Goal: Task Accomplishment & Management: Manage account settings

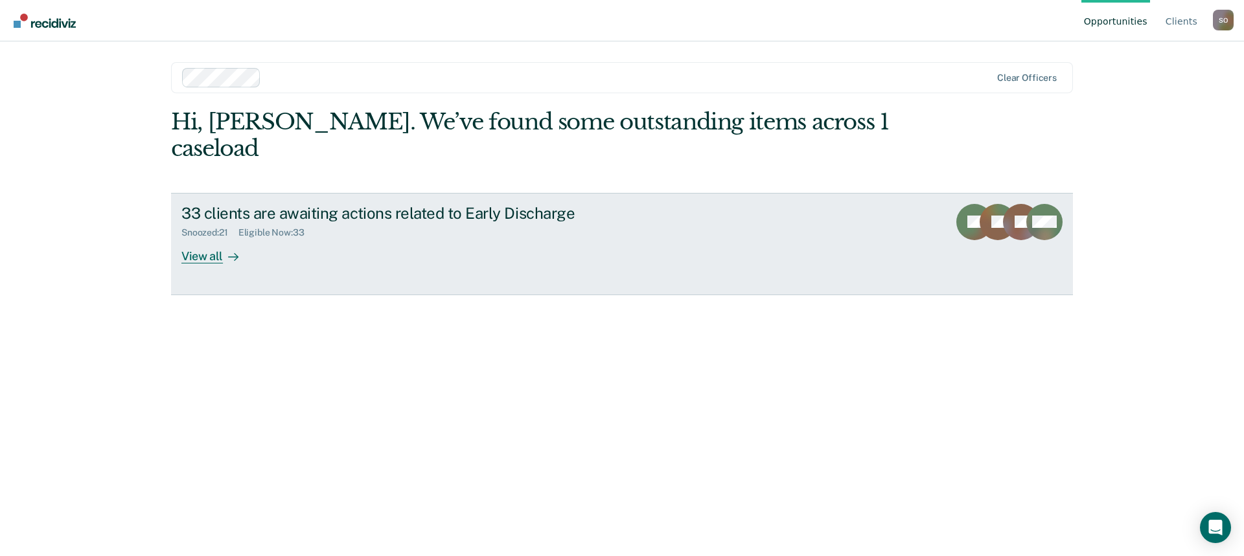
click at [203, 238] on div "View all" at bounding box center [217, 250] width 73 height 25
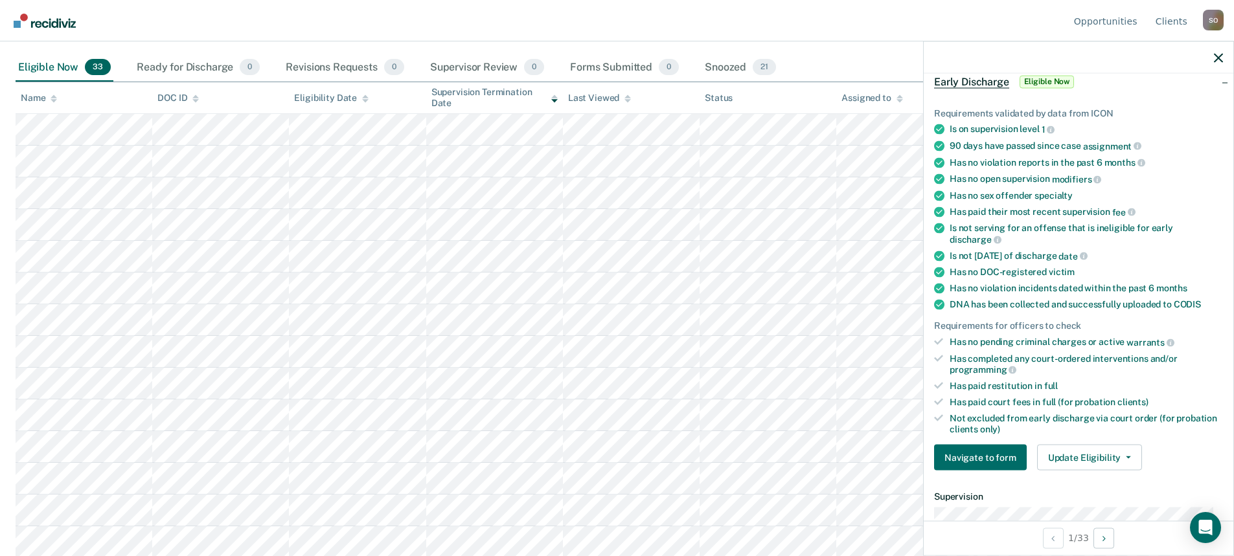
scroll to position [130, 0]
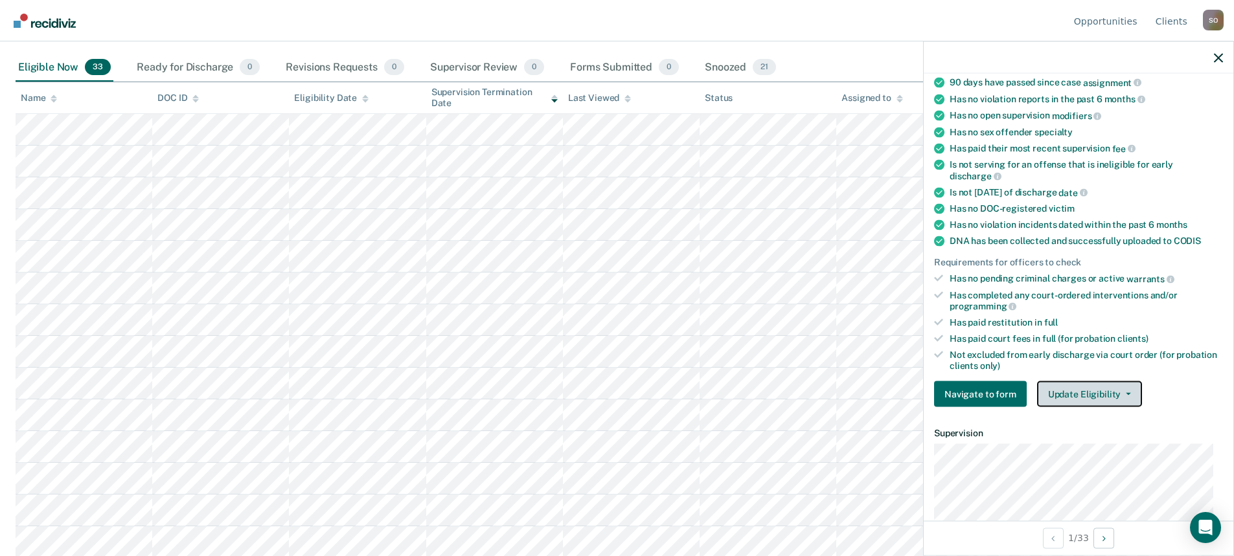
click at [1123, 396] on button "Update Eligibility" at bounding box center [1089, 395] width 105 height 26
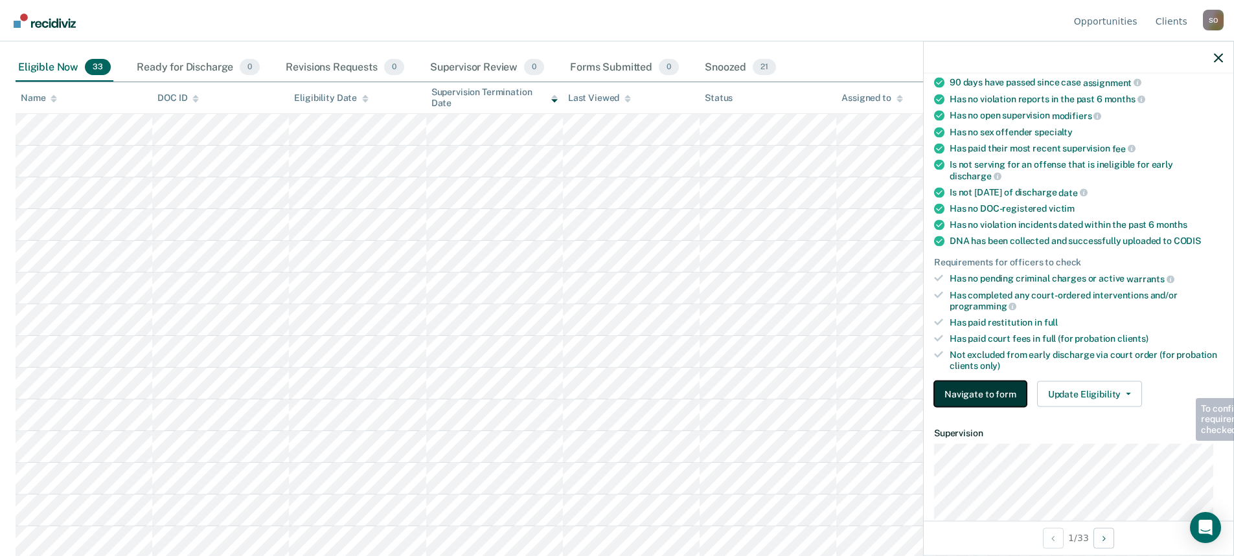
click at [959, 396] on button "Navigate to form" at bounding box center [980, 395] width 93 height 26
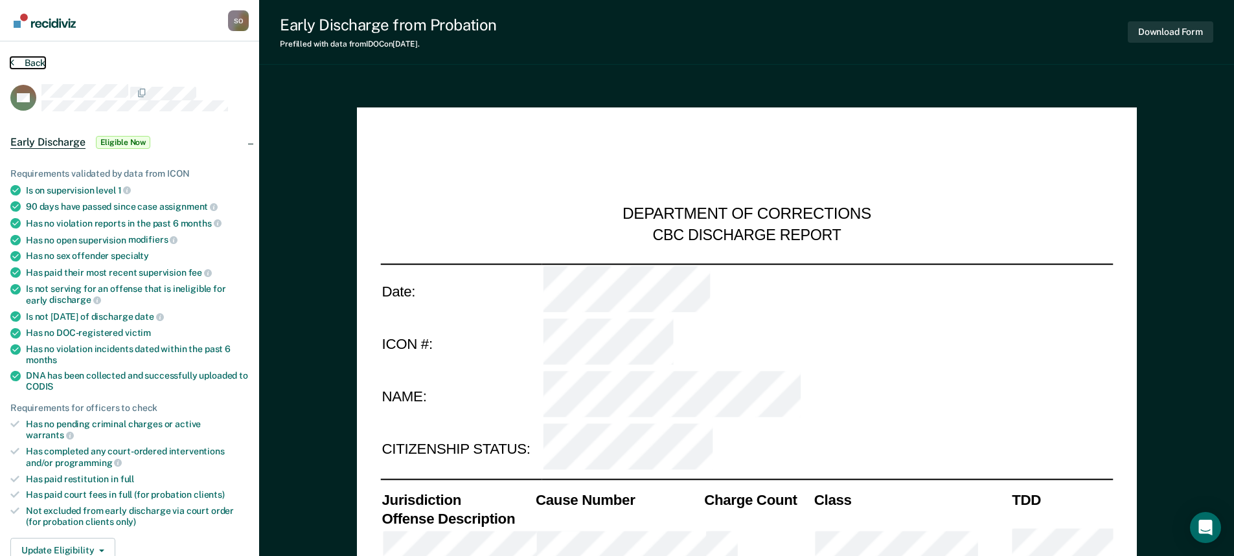
click at [29, 62] on button "Back" at bounding box center [27, 63] width 35 height 12
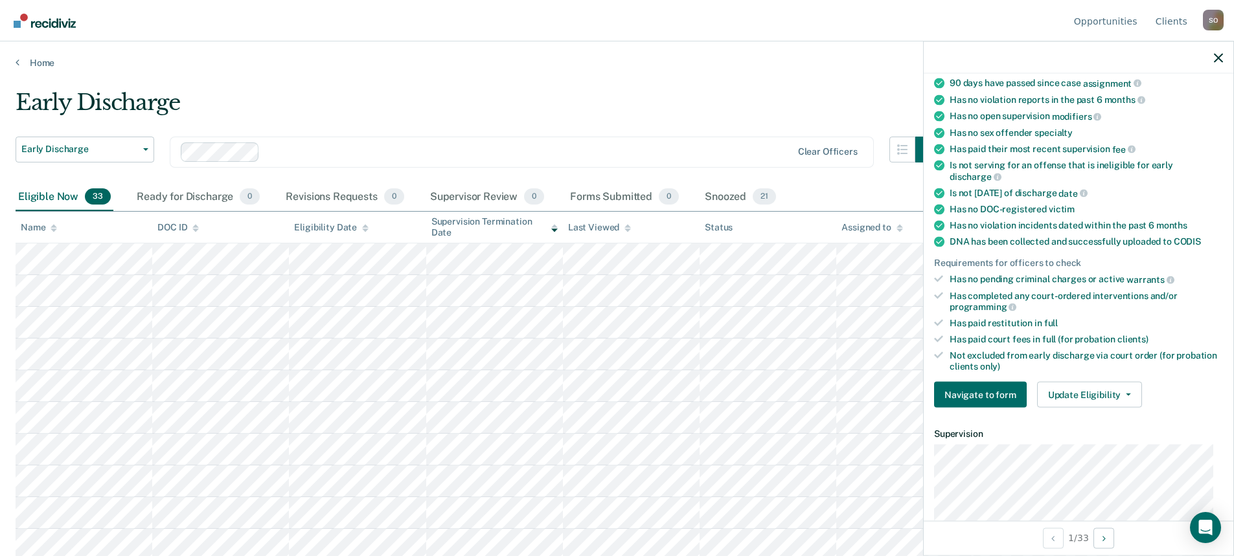
scroll to position [130, 0]
click at [983, 397] on button "Navigate to form" at bounding box center [980, 395] width 93 height 26
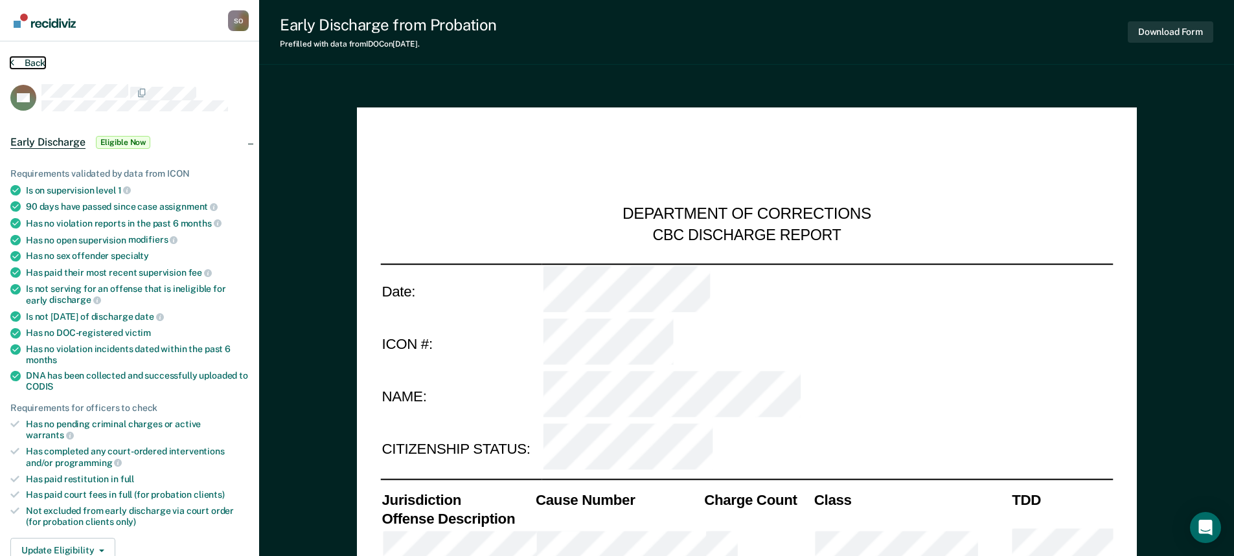
click at [38, 65] on button "Back" at bounding box center [27, 63] width 35 height 12
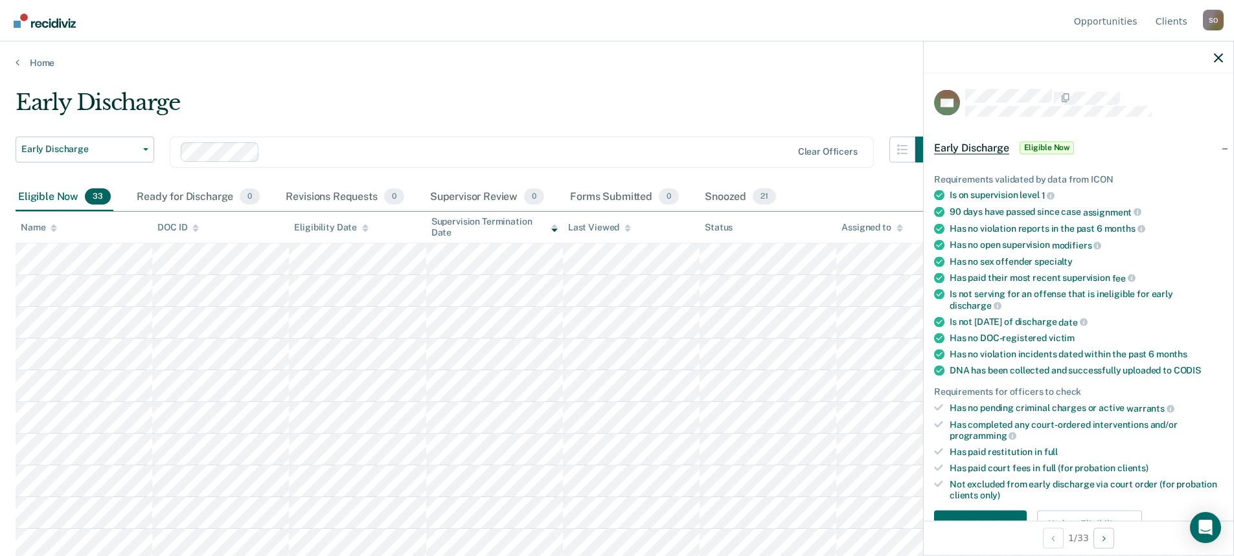
scroll to position [194, 0]
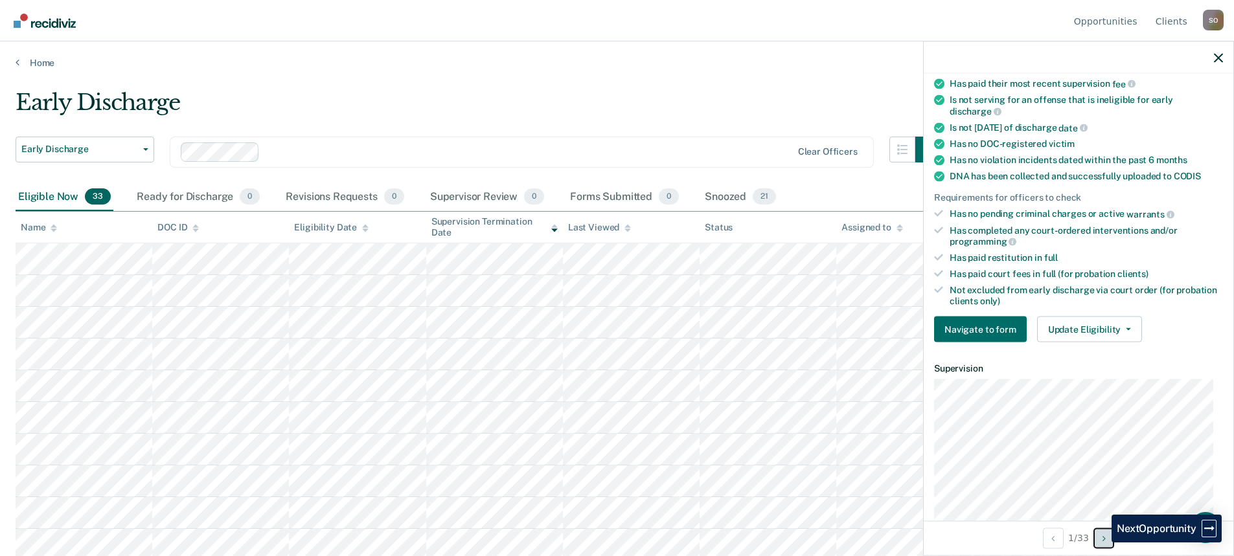
click at [1102, 543] on button "Next Opportunity" at bounding box center [1103, 538] width 21 height 21
click at [1053, 544] on button "Previous Opportunity" at bounding box center [1053, 538] width 21 height 21
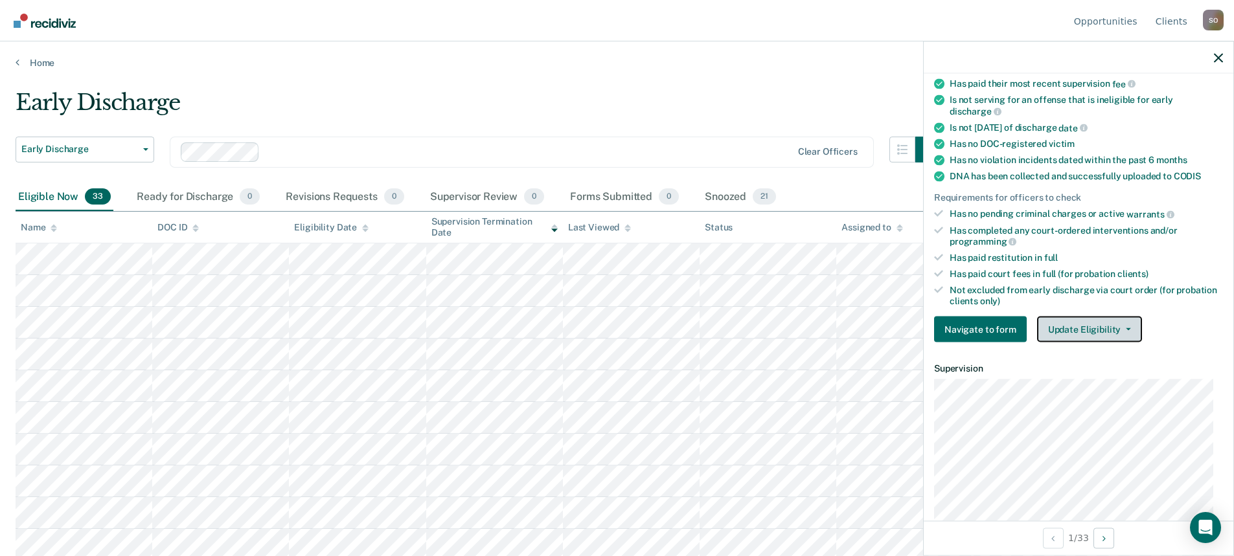
click at [1128, 326] on button "Update Eligibility" at bounding box center [1089, 330] width 105 height 26
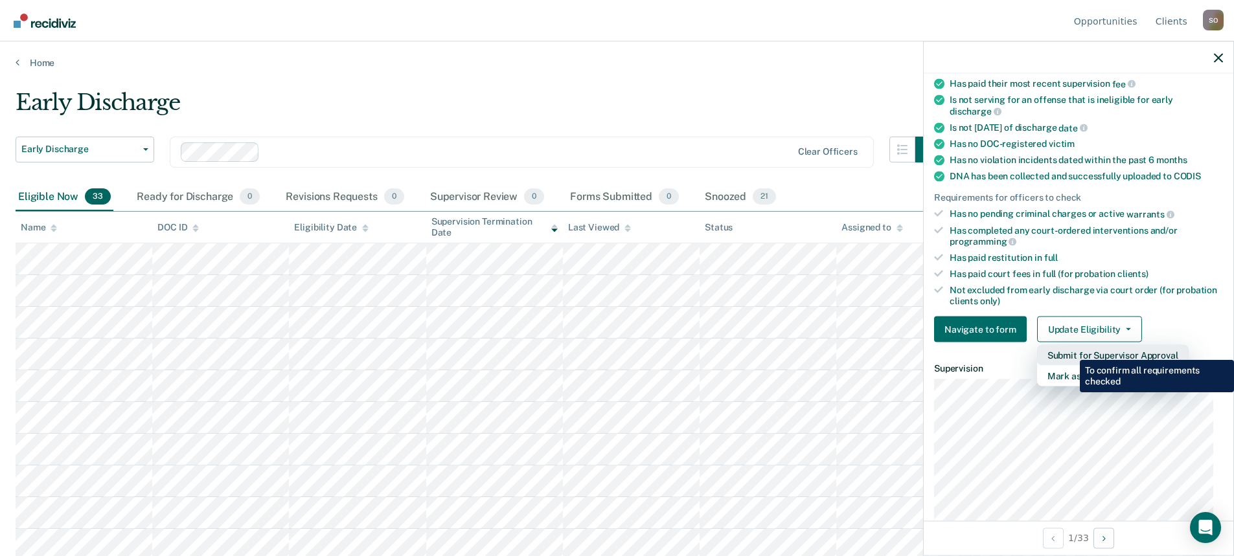
click at [1070, 350] on button "Submit for Supervisor Approval" at bounding box center [1113, 355] width 152 height 21
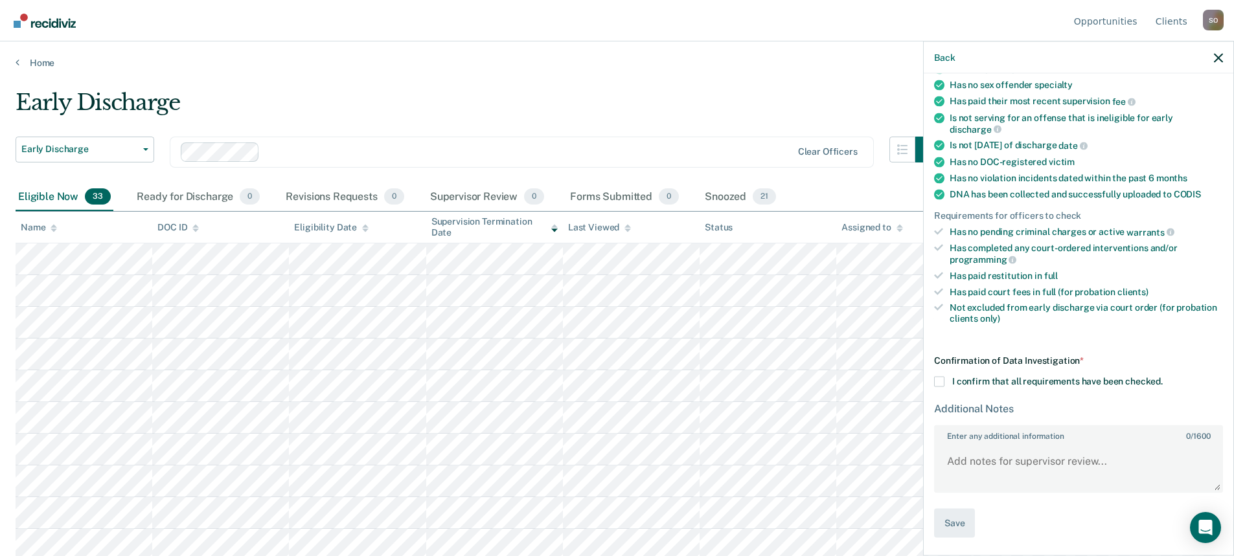
scroll to position [175, 0]
click at [937, 382] on span at bounding box center [939, 383] width 10 height 10
click at [1163, 378] on input "I confirm that all requirements have been checked." at bounding box center [1163, 378] width 0 height 0
click at [959, 523] on button "Save" at bounding box center [954, 524] width 41 height 29
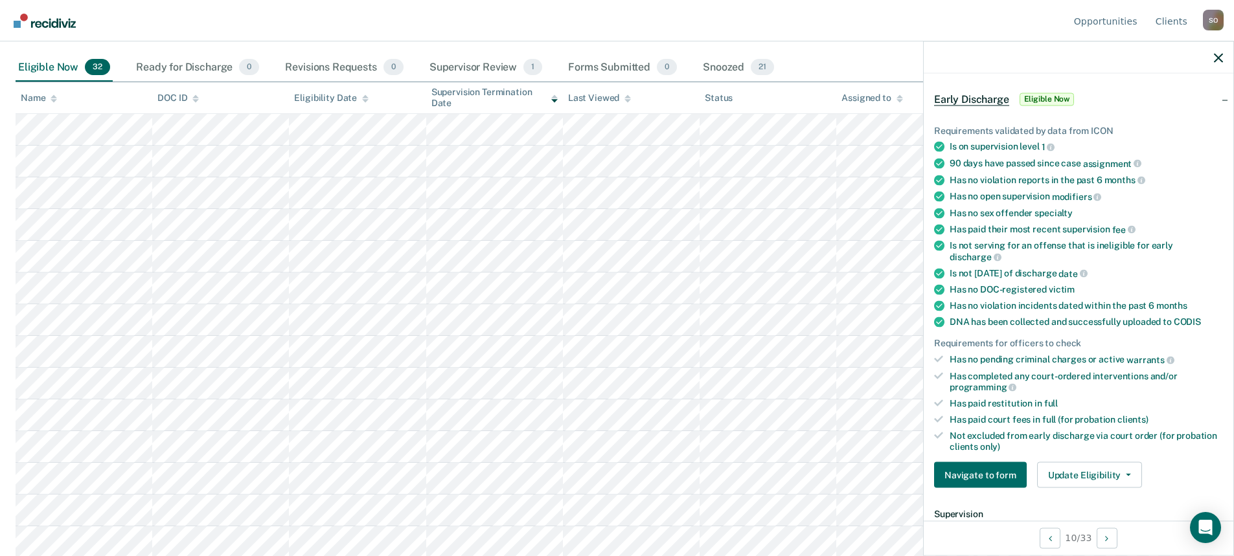
scroll to position [45, 0]
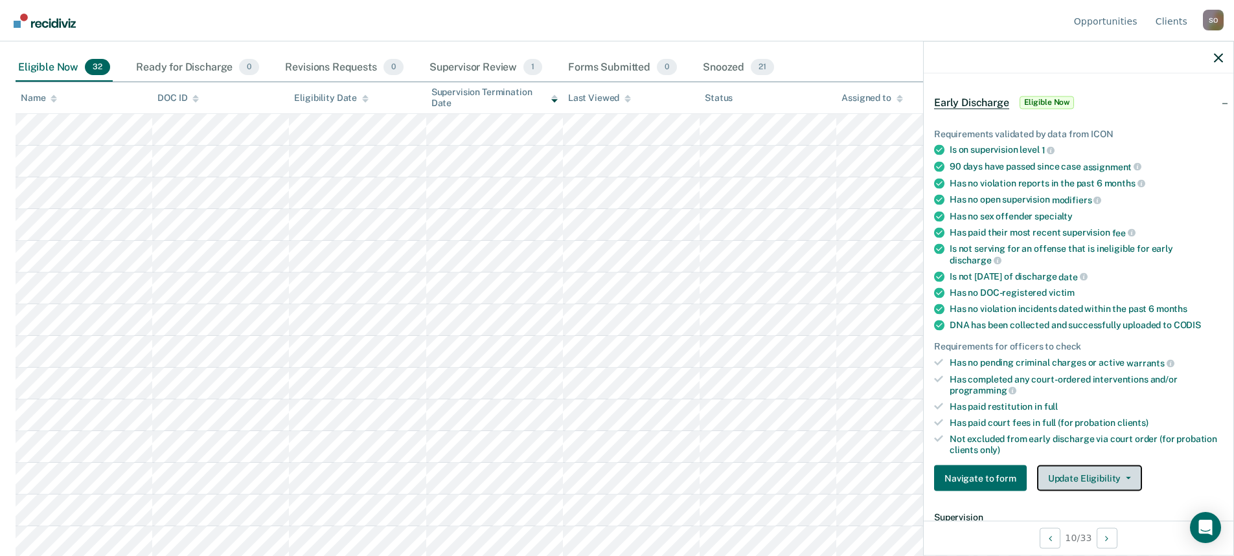
click at [1126, 474] on button "Update Eligibility" at bounding box center [1089, 479] width 105 height 26
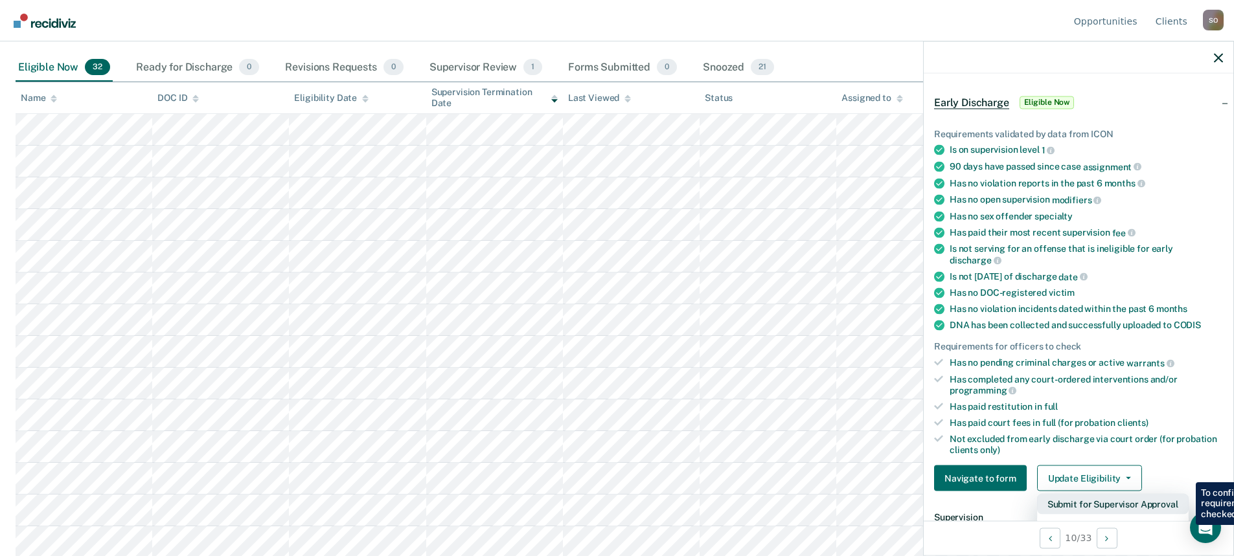
scroll to position [110, 0]
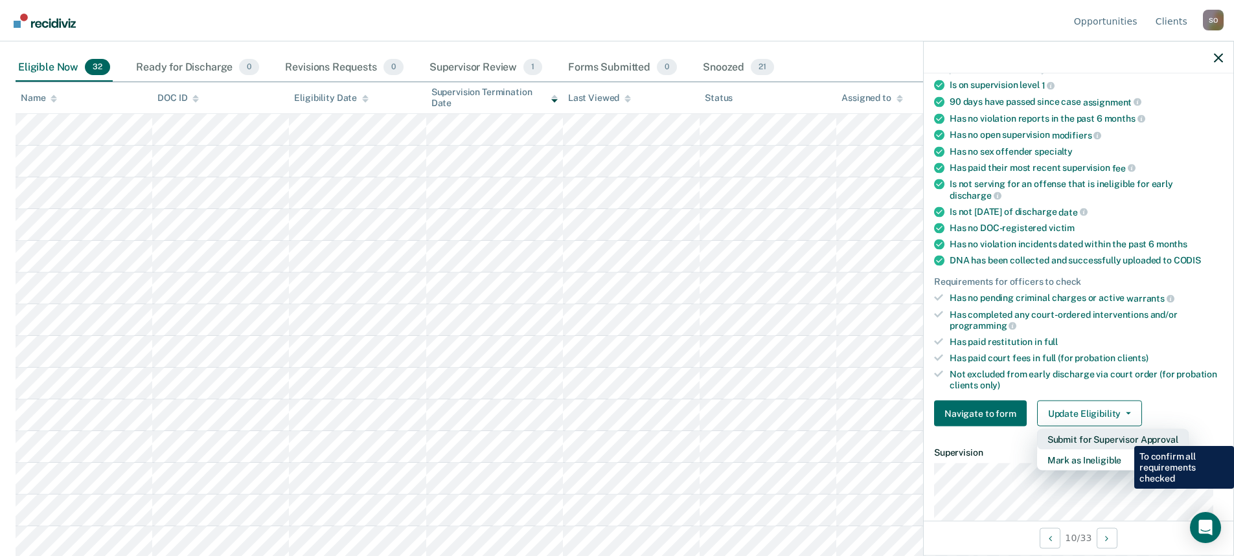
click at [1125, 437] on button "Submit for Supervisor Approval" at bounding box center [1113, 439] width 152 height 21
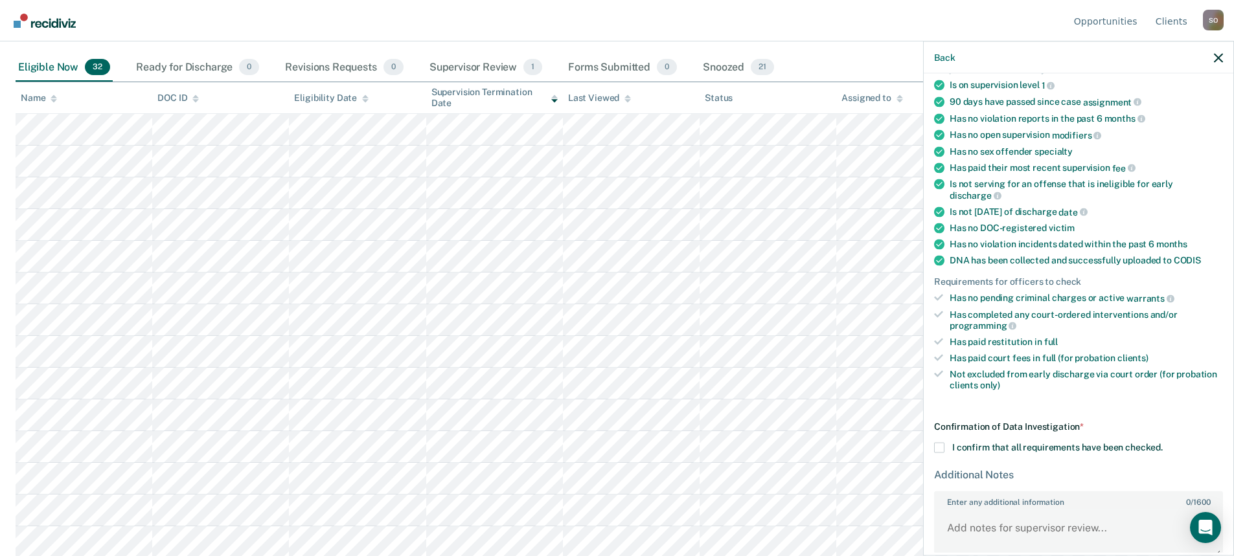
click at [941, 445] on span at bounding box center [939, 448] width 10 height 10
click at [1163, 443] on input "I confirm that all requirements have been checked." at bounding box center [1163, 443] width 0 height 0
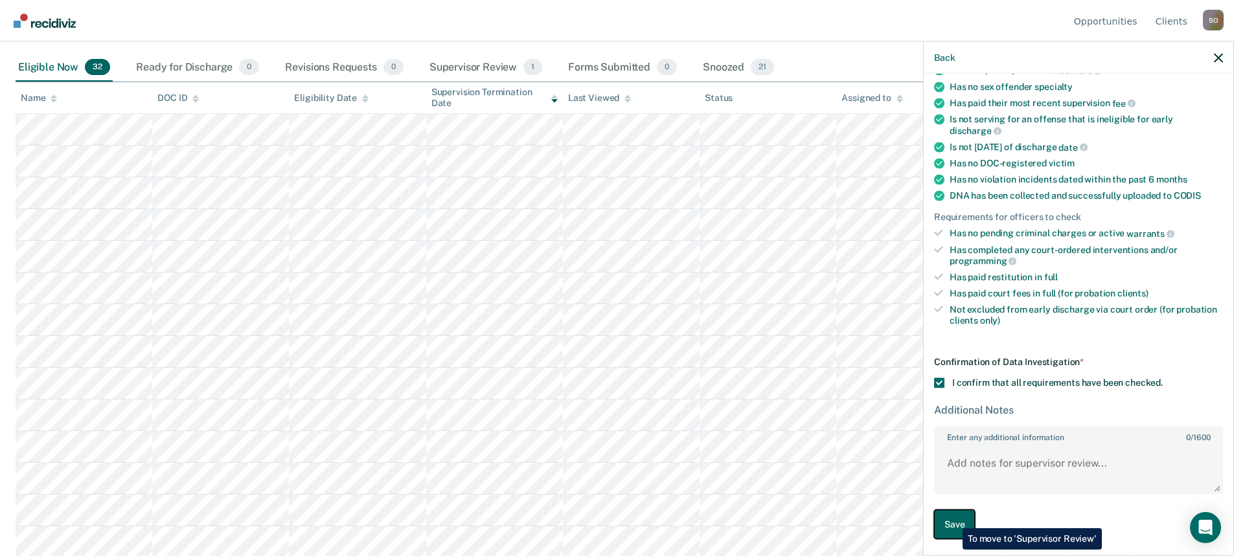
click at [953, 519] on button "Save" at bounding box center [954, 524] width 41 height 29
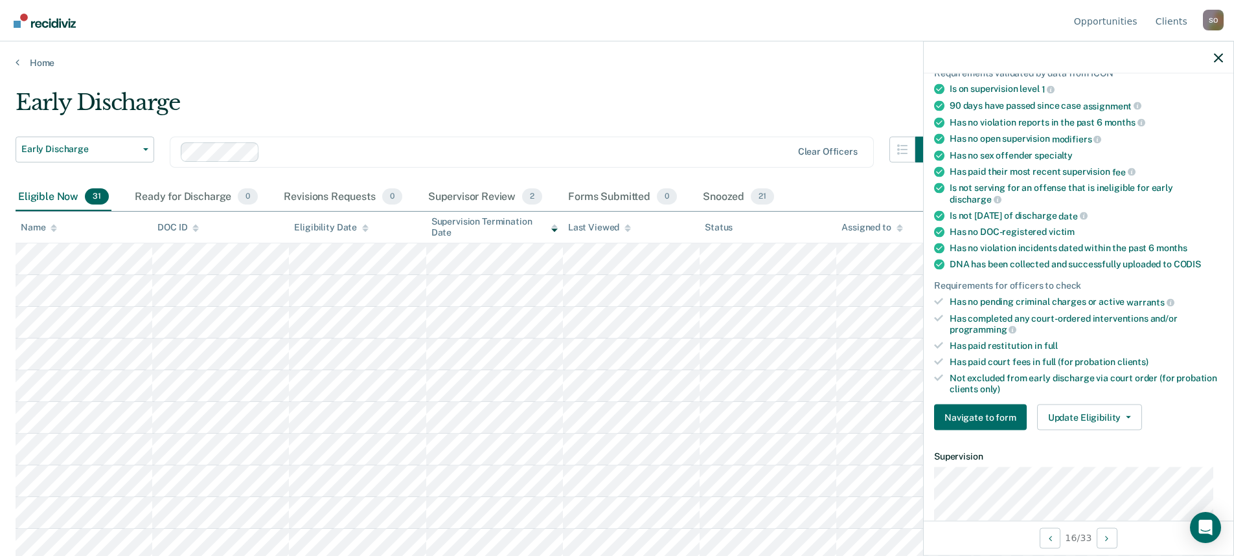
scroll to position [130, 0]
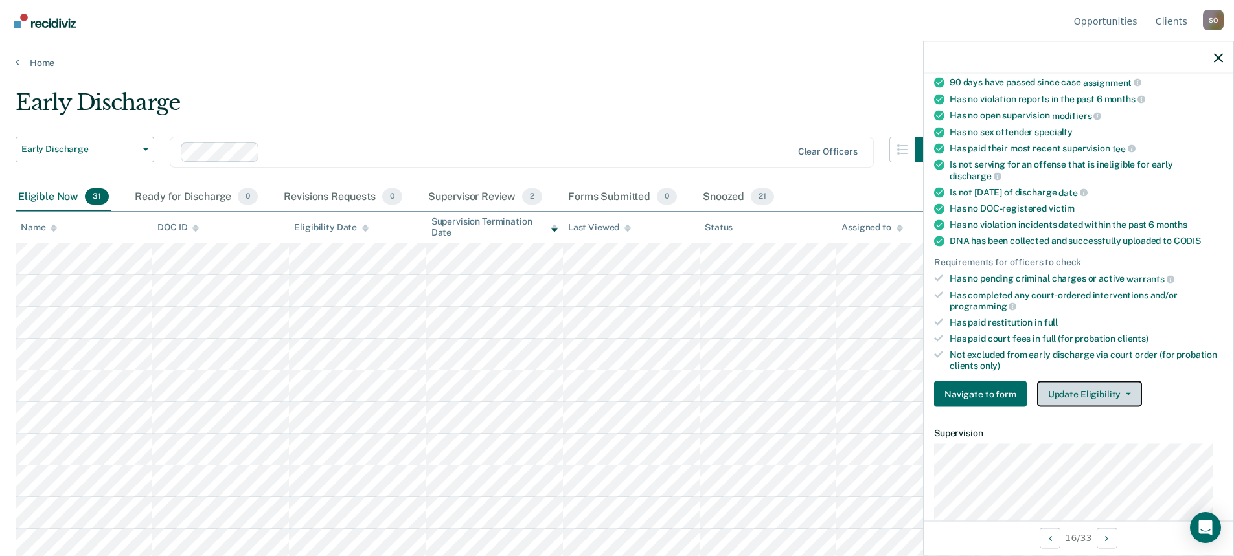
click at [1126, 393] on icon "button" at bounding box center [1128, 394] width 5 height 3
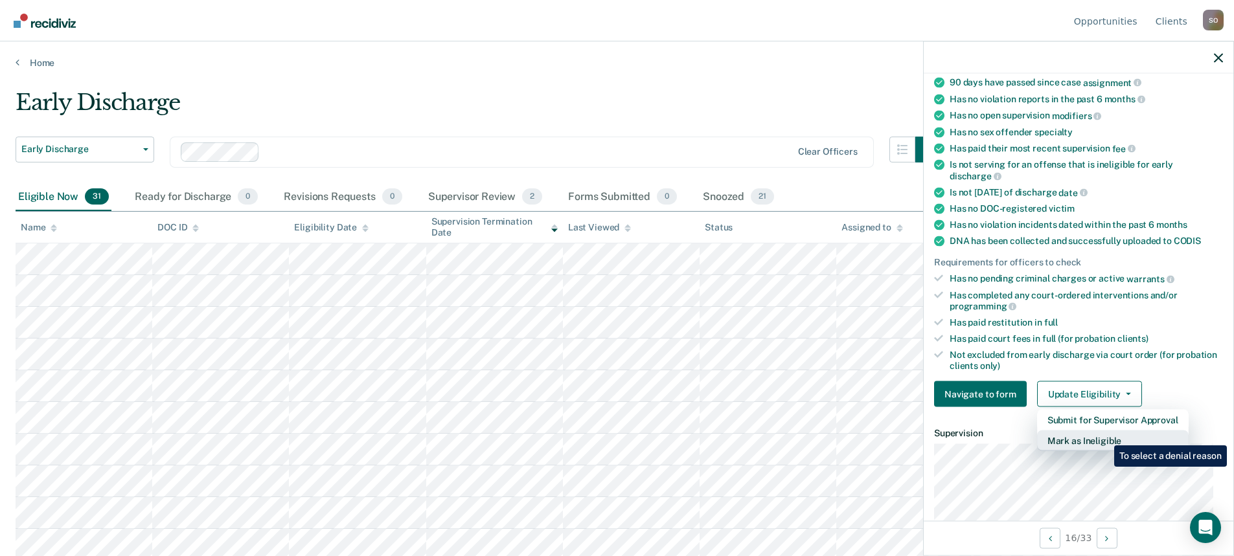
click at [1104, 436] on button "Mark as Ineligible" at bounding box center [1113, 441] width 152 height 21
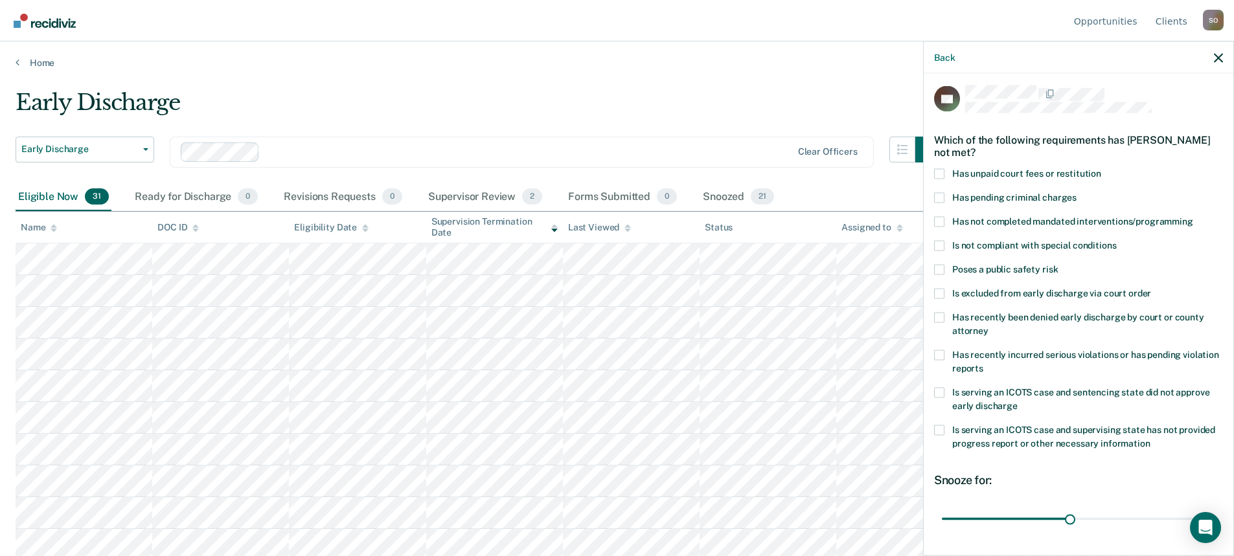
scroll to position [0, 0]
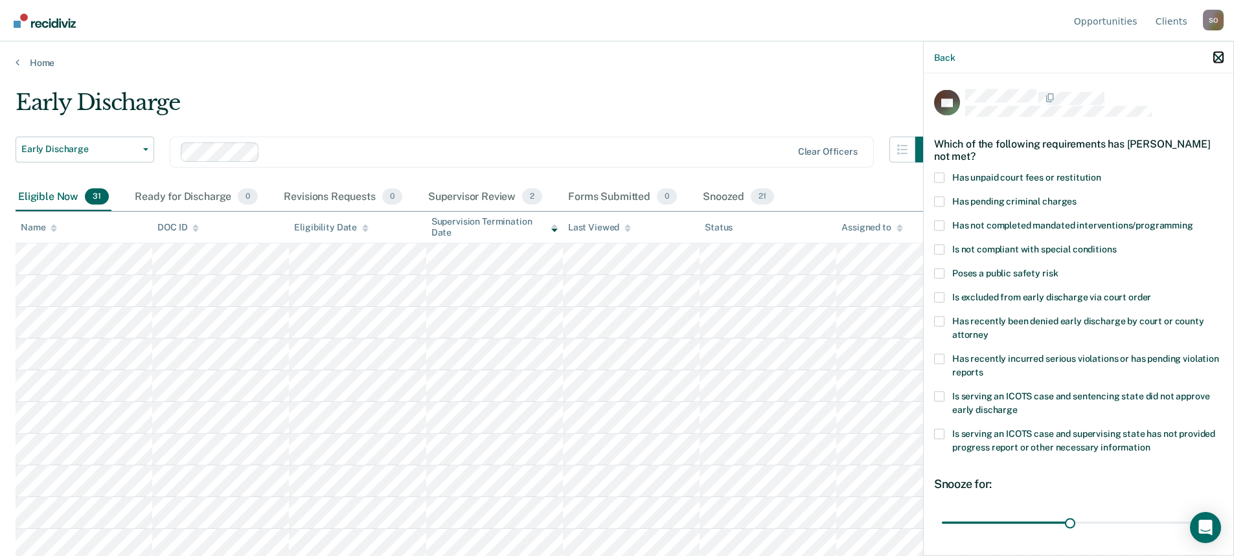
click at [1220, 56] on icon "button" at bounding box center [1218, 57] width 9 height 9
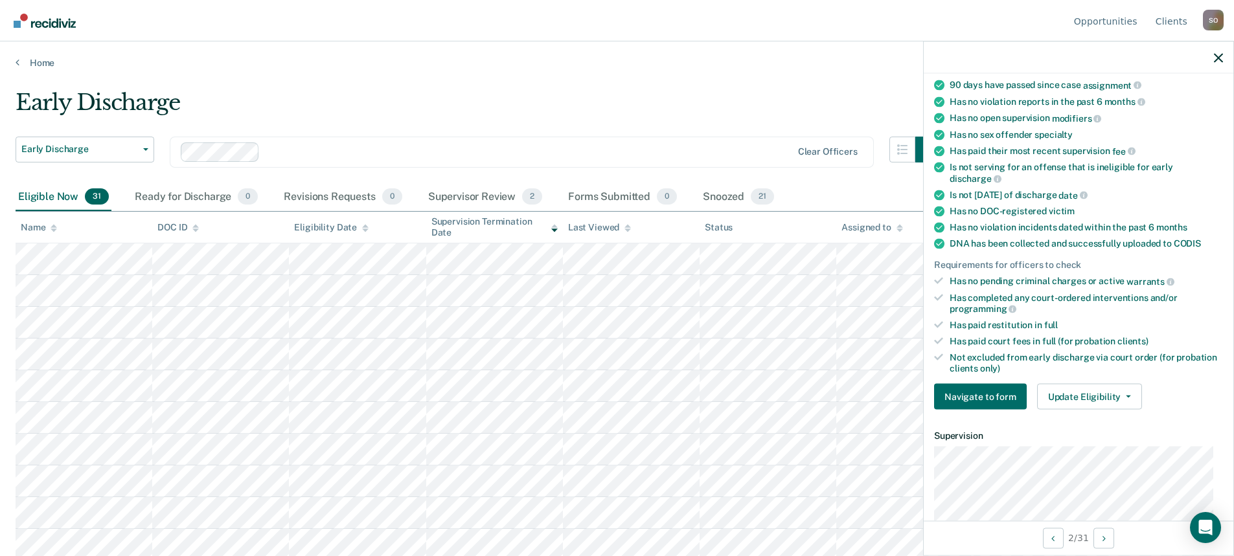
scroll to position [130, 0]
click at [979, 394] on button "Navigate to form" at bounding box center [980, 395] width 93 height 26
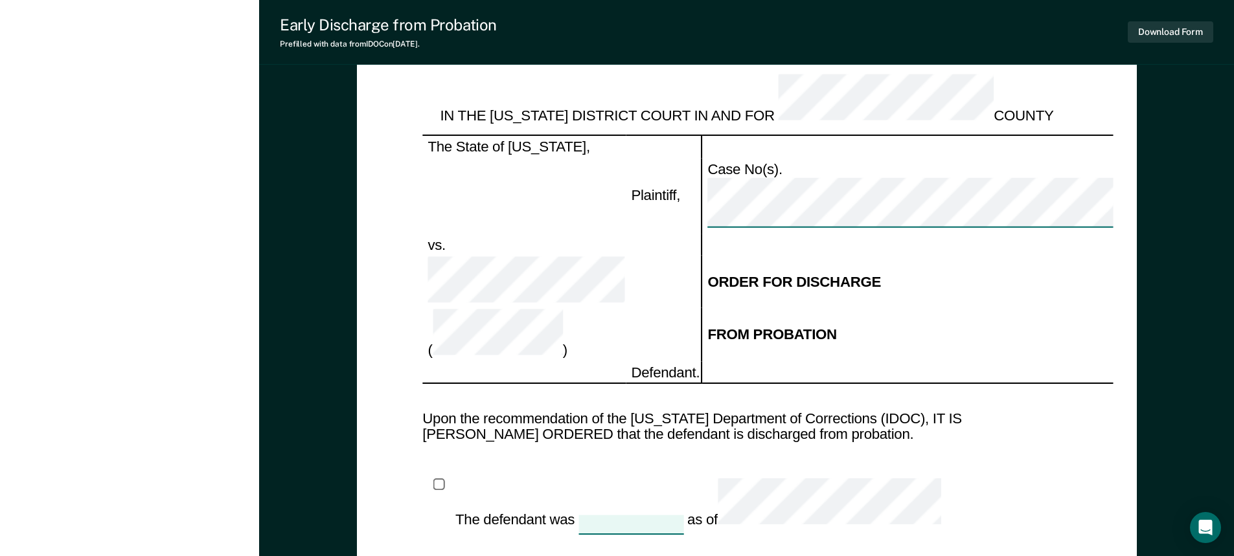
scroll to position [1296, 0]
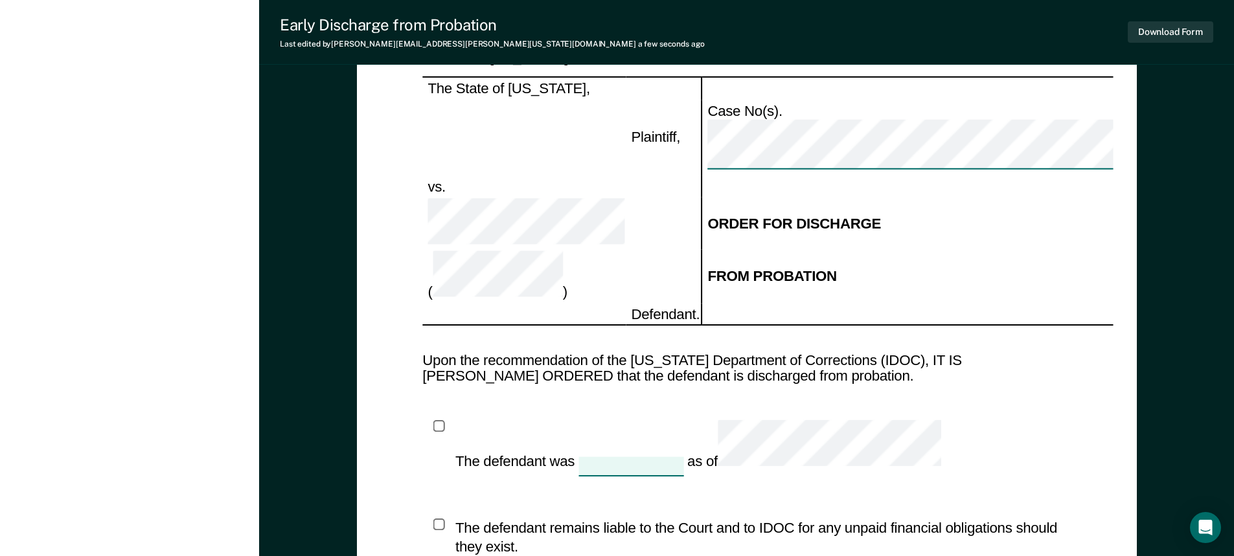
type textarea "x"
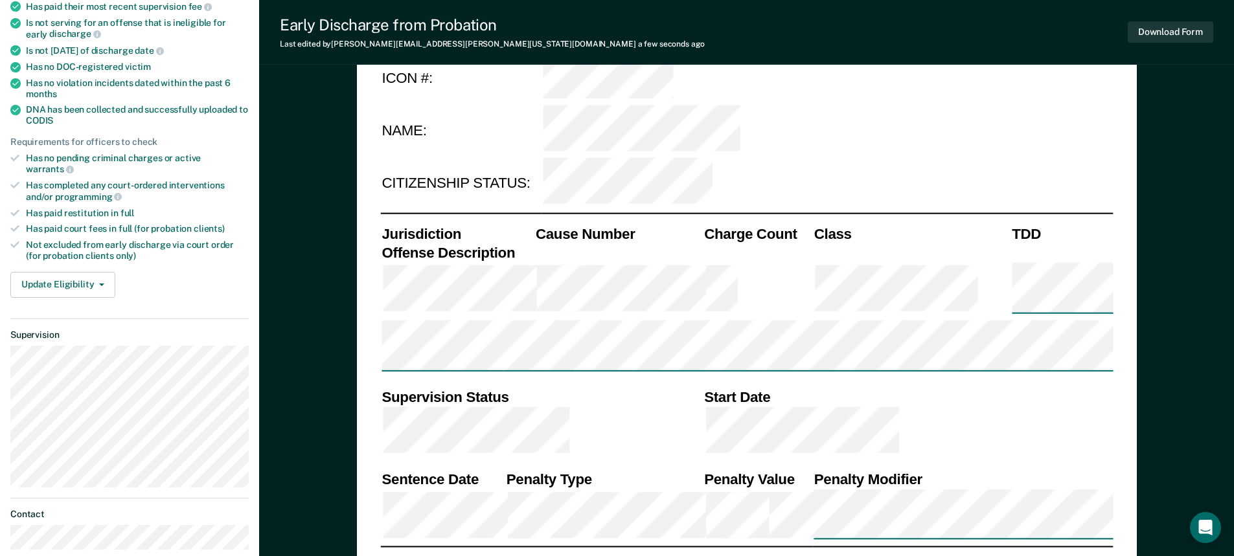
scroll to position [0, 0]
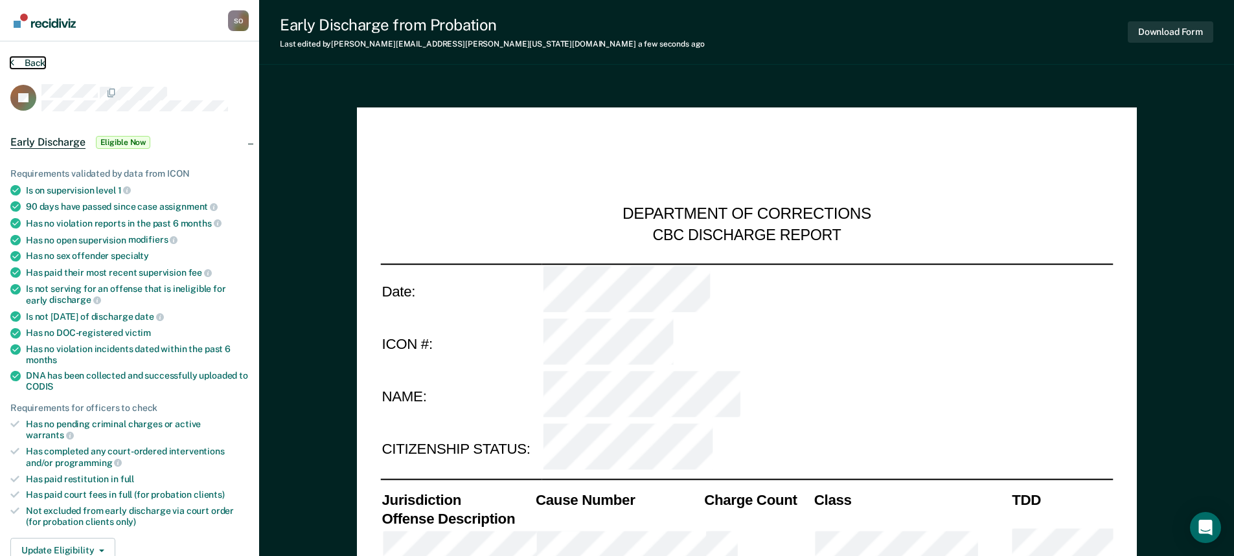
click at [41, 62] on button "Back" at bounding box center [27, 63] width 35 height 12
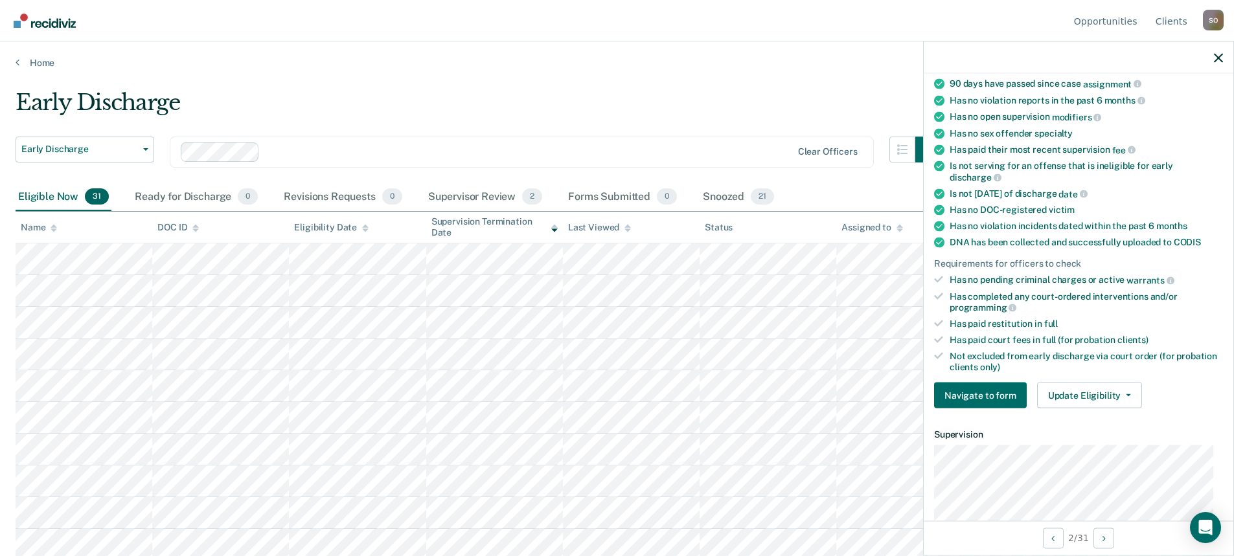
scroll to position [130, 0]
click at [1126, 393] on icon "button" at bounding box center [1128, 394] width 5 height 3
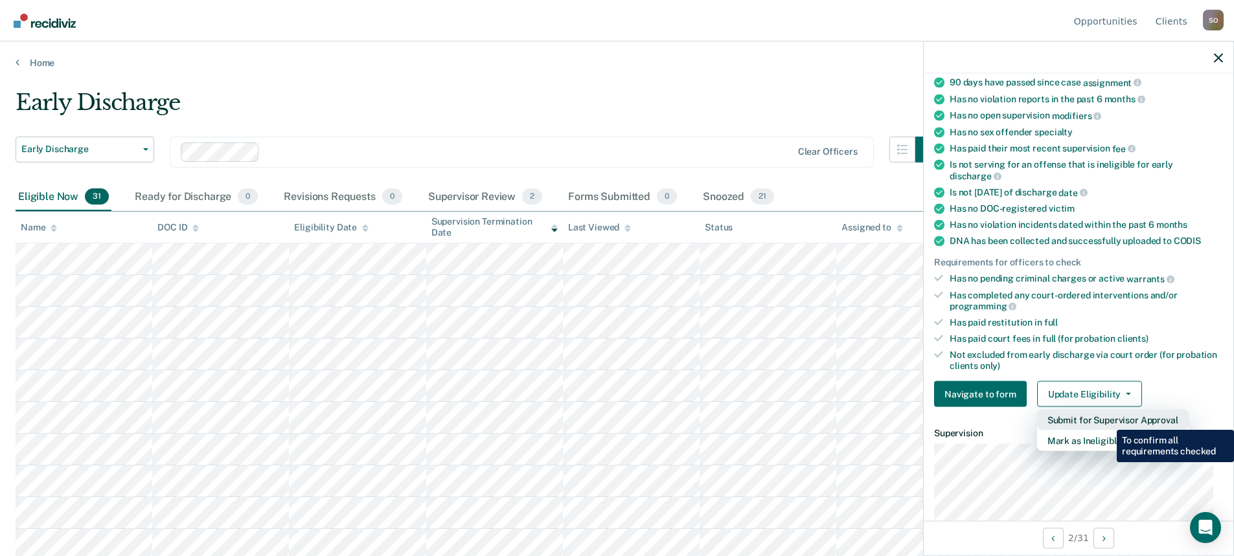
click at [1107, 420] on button "Submit for Supervisor Approval" at bounding box center [1113, 420] width 152 height 21
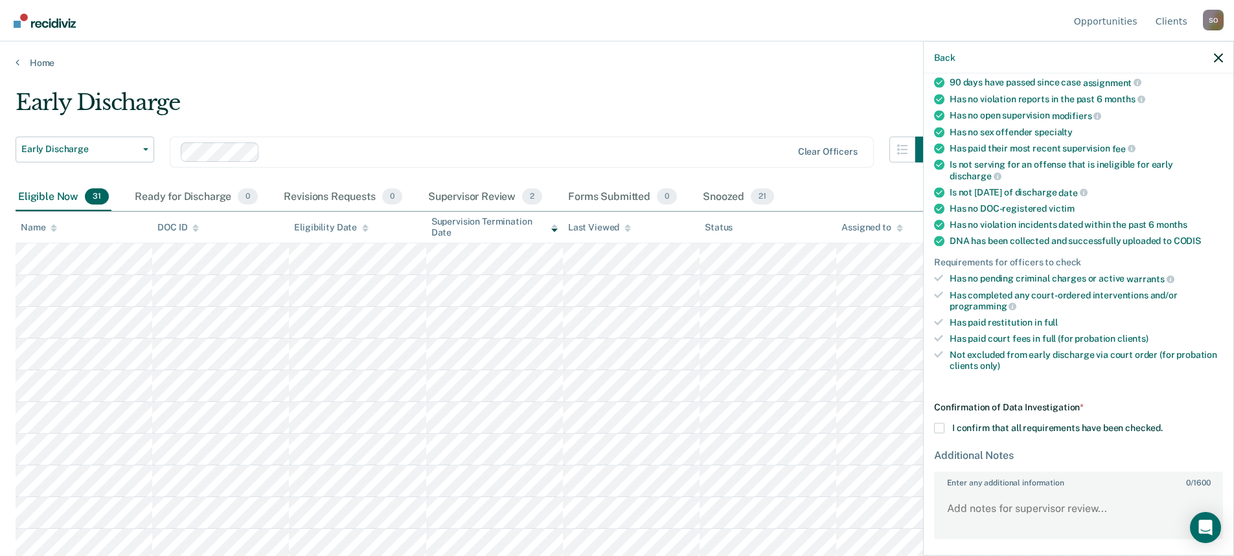
click at [941, 425] on span at bounding box center [939, 429] width 10 height 10
click at [1163, 424] on input "I confirm that all requirements have been checked." at bounding box center [1163, 424] width 0 height 0
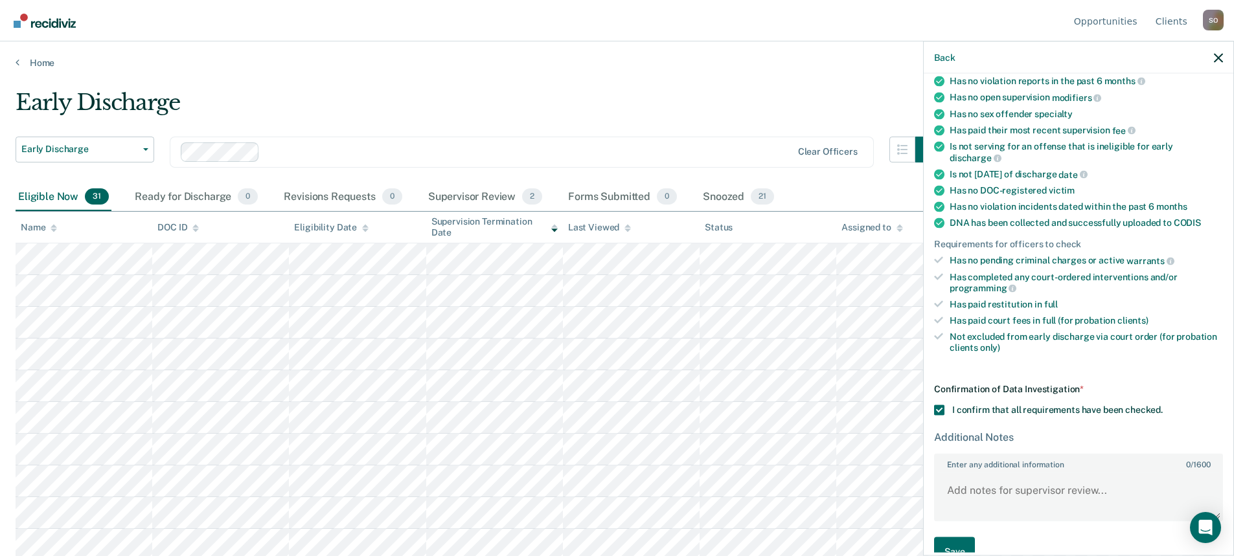
scroll to position [175, 0]
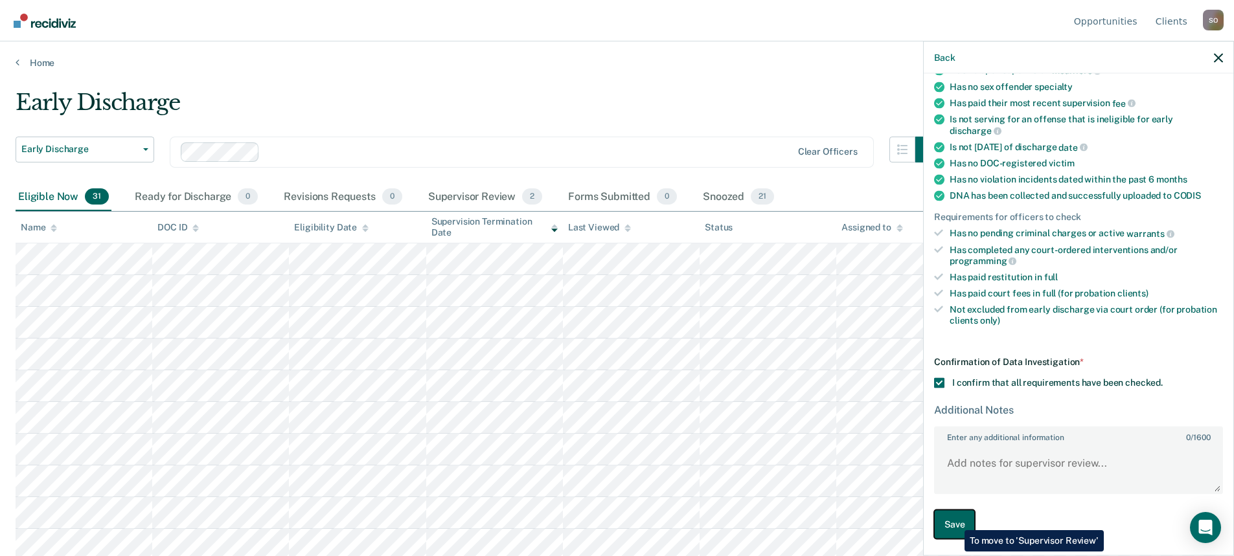
click at [955, 521] on button "Save" at bounding box center [954, 524] width 41 height 29
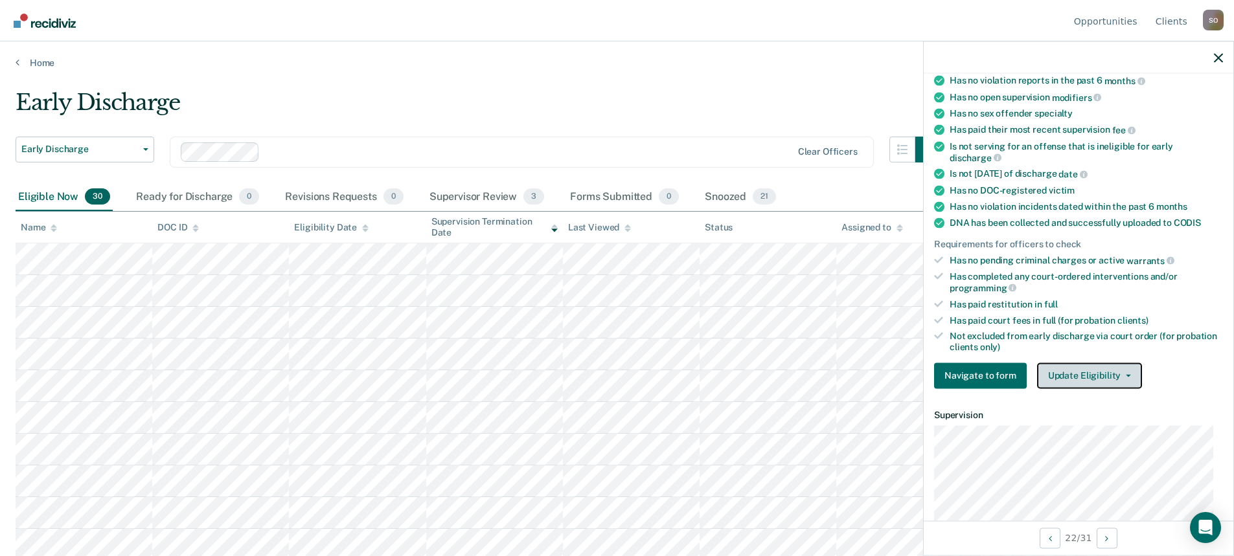
click at [1126, 374] on icon "button" at bounding box center [1128, 375] width 5 height 3
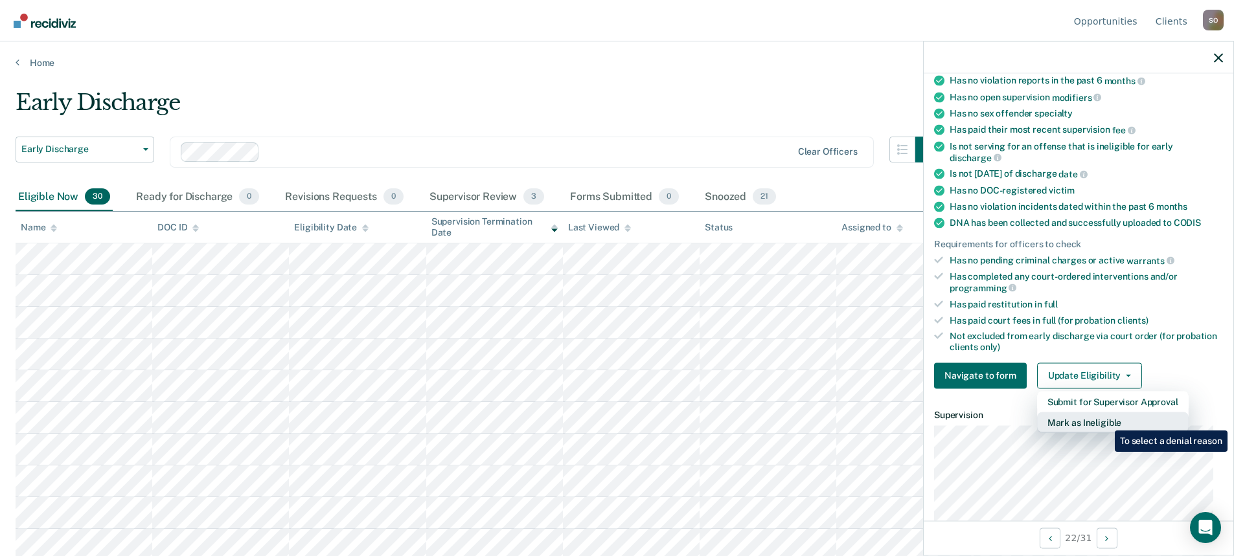
click at [1105, 421] on button "Mark as Ineligible" at bounding box center [1113, 422] width 152 height 21
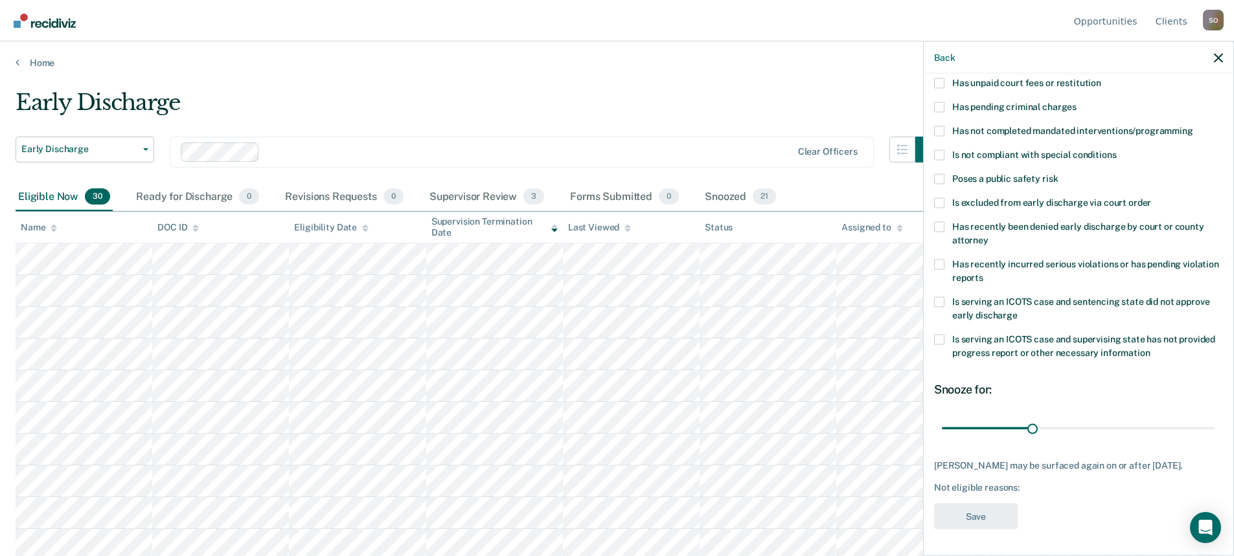
scroll to position [93, 0]
click at [941, 84] on span at bounding box center [939, 84] width 10 height 10
click at [1101, 79] on input "Has unpaid court fees or restitution" at bounding box center [1101, 79] width 0 height 0
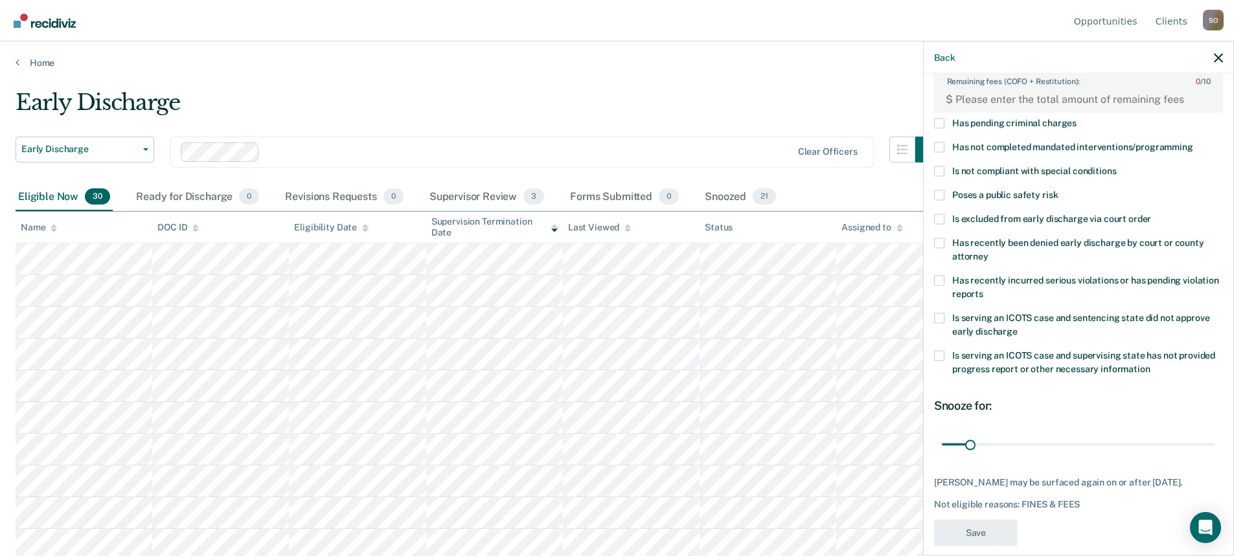
scroll to position [137, 0]
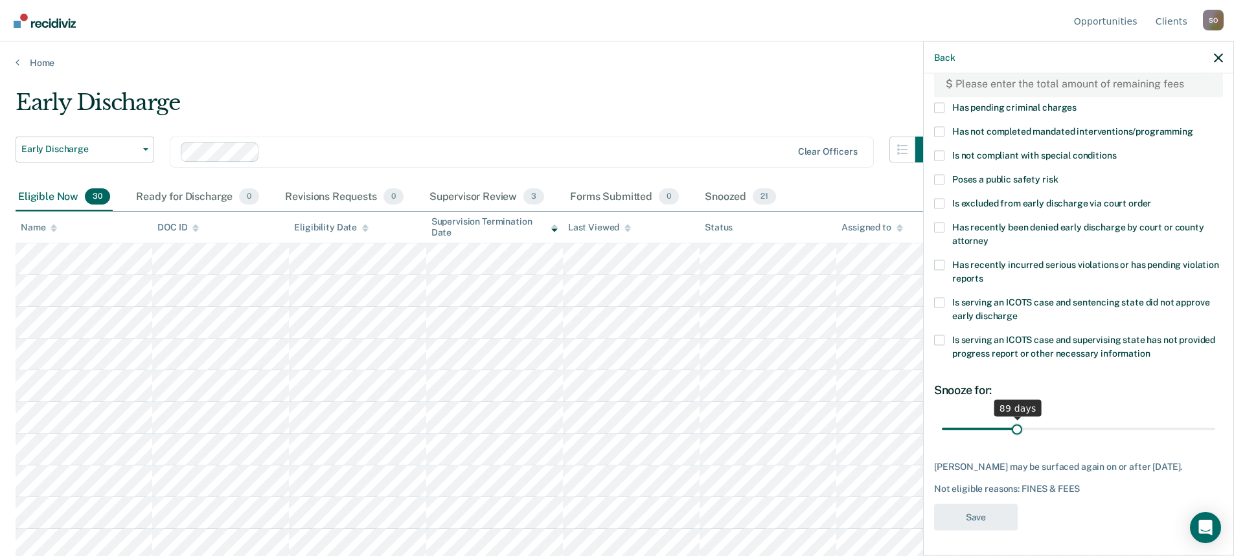
drag, startPoint x: 972, startPoint y: 427, endPoint x: 1014, endPoint y: 429, distance: 42.2
click at [1014, 429] on input "range" at bounding box center [1078, 429] width 273 height 23
type input "89"
click at [1014, 426] on input "range" at bounding box center [1078, 429] width 273 height 23
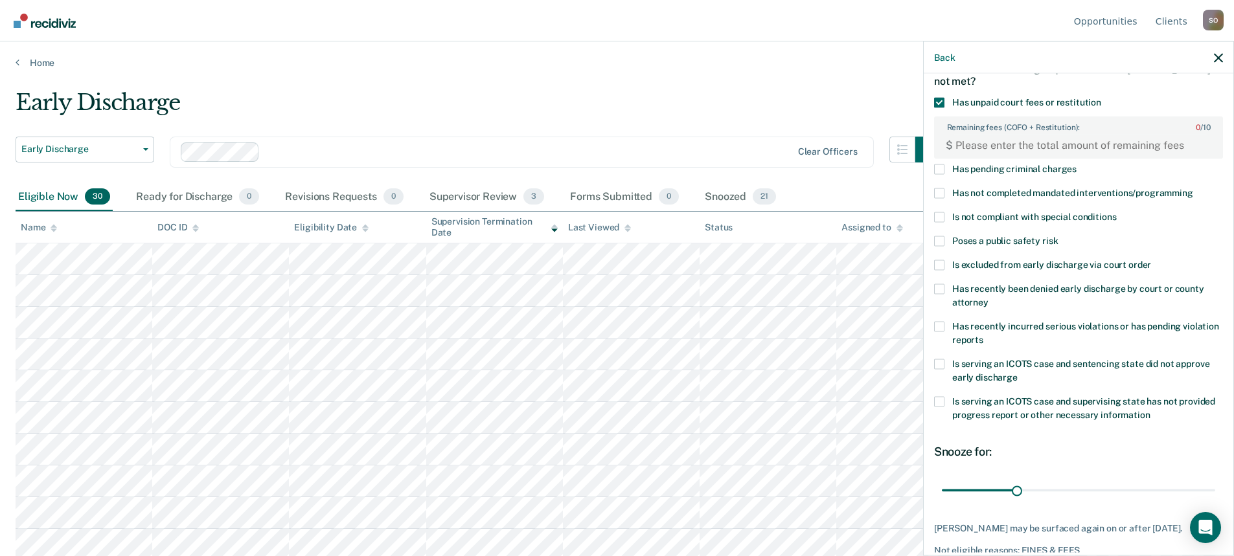
scroll to position [0, 0]
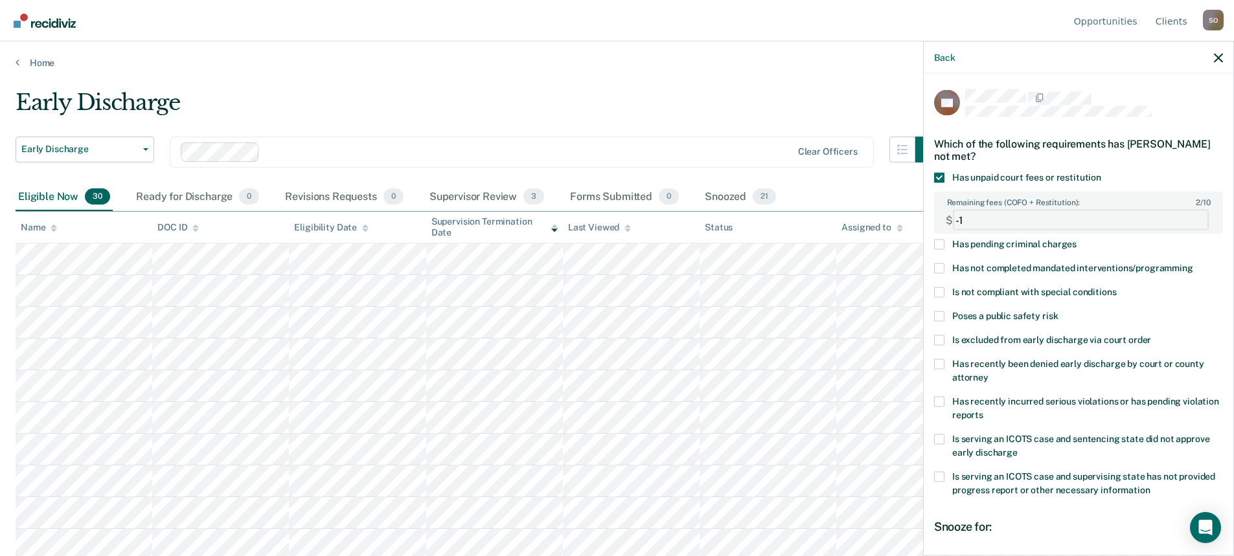
type FEESReasonInput "-1"
click at [1191, 222] on FEESReasonInput "-1" at bounding box center [1081, 220] width 256 height 21
click at [1102, 223] on FEESReasonInput "-1" at bounding box center [1081, 220] width 256 height 21
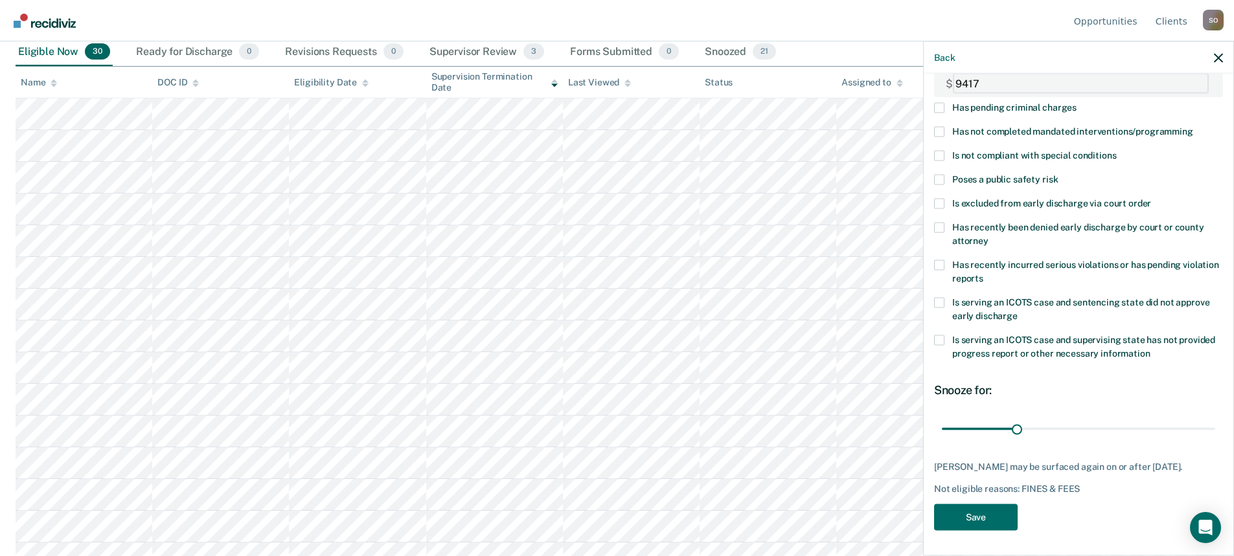
scroll to position [194, 0]
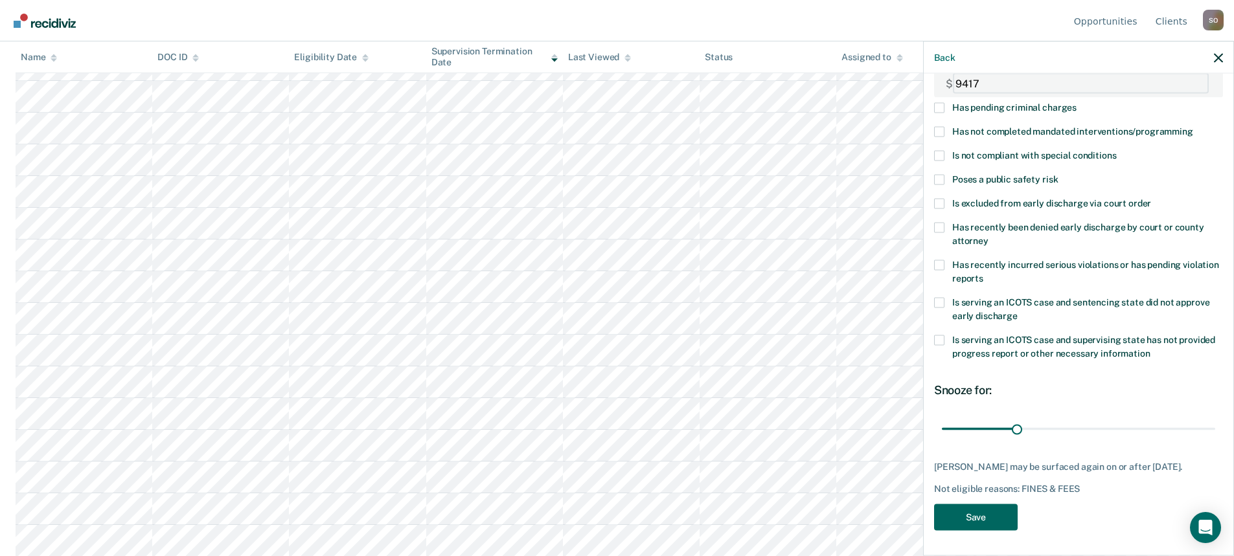
type FEESReasonInput "9417"
click at [965, 518] on button "Save" at bounding box center [976, 518] width 84 height 27
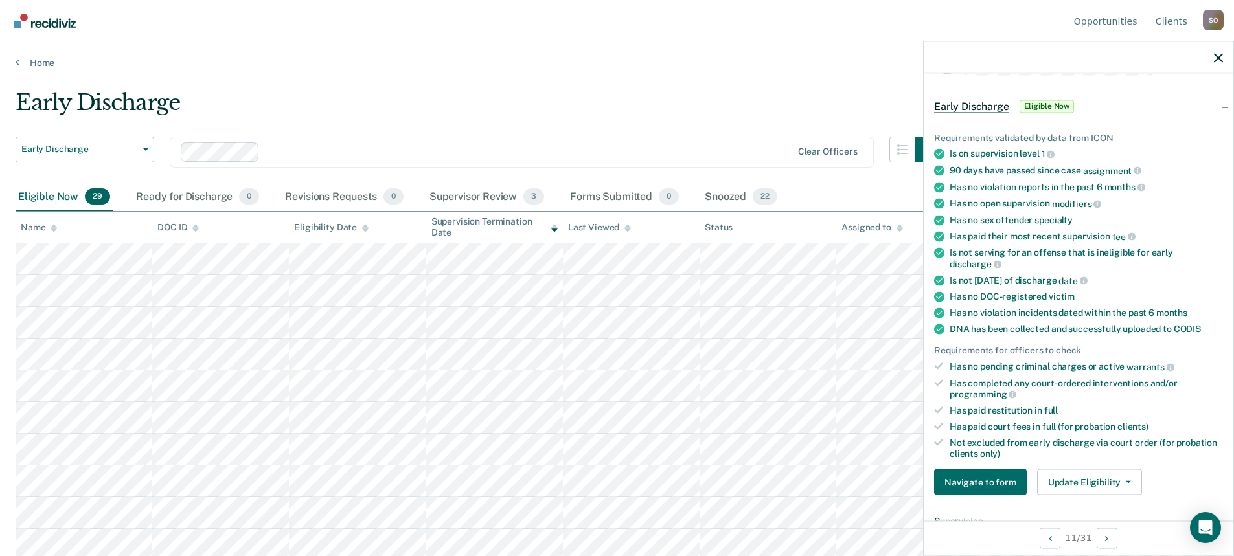
scroll to position [65, 0]
